Goal: Information Seeking & Learning: Learn about a topic

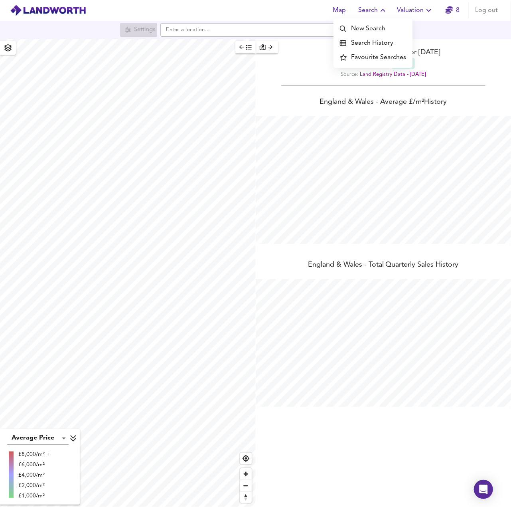
scroll to position [507, 511]
click at [371, 42] on li "Search History" at bounding box center [372, 43] width 79 height 14
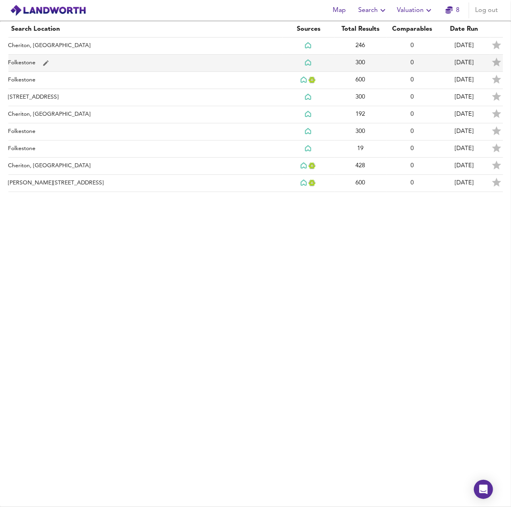
click at [26, 63] on td "Folkestone" at bounding box center [145, 63] width 274 height 17
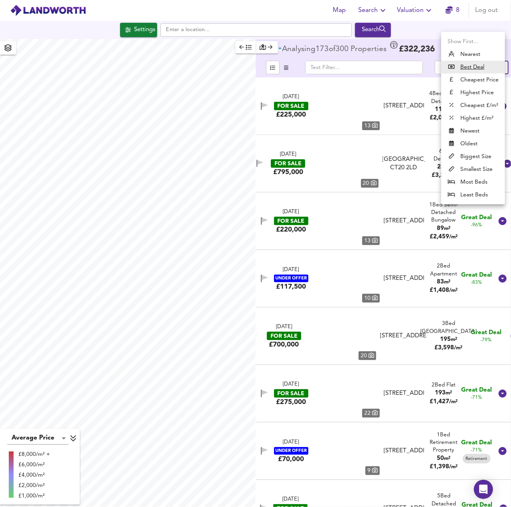
click at [486, 65] on body "Map Search Valuation 8 Log out Settings Search Average Price landworth £8,000/m…" at bounding box center [255, 253] width 511 height 507
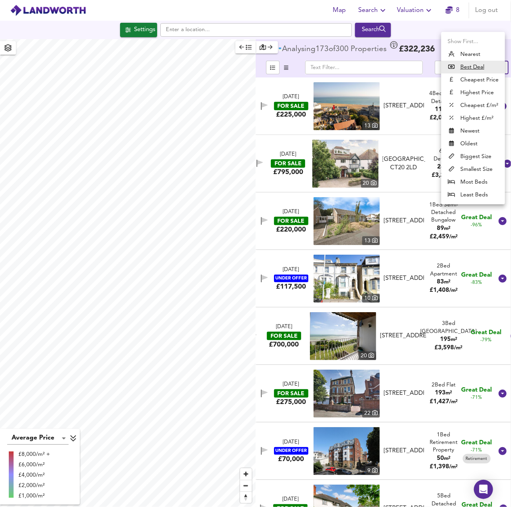
click at [473, 107] on li "Cheapest £/m²" at bounding box center [473, 105] width 64 height 13
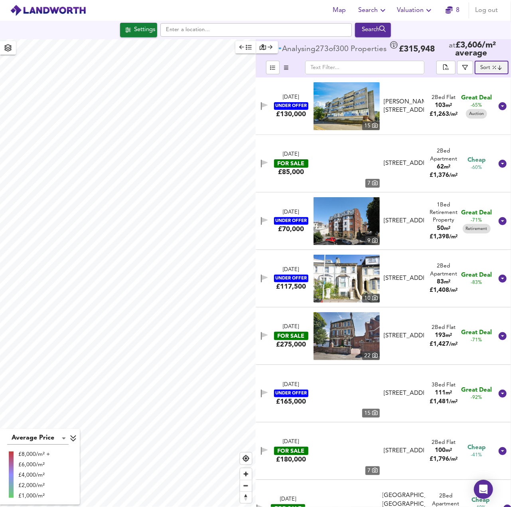
type input "lowppsf"
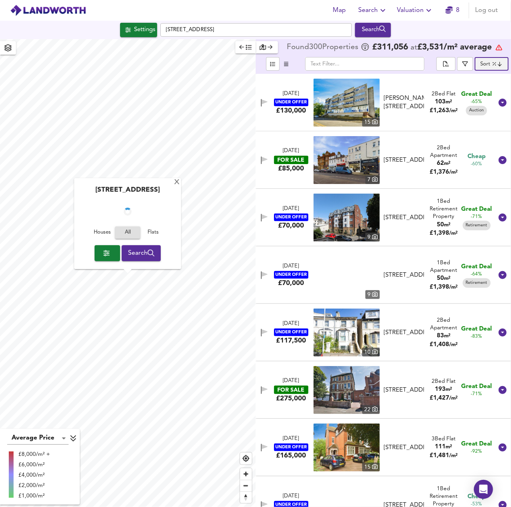
checkbox input "false"
checkbox input "true"
